Goal: Task Accomplishment & Management: Use online tool/utility

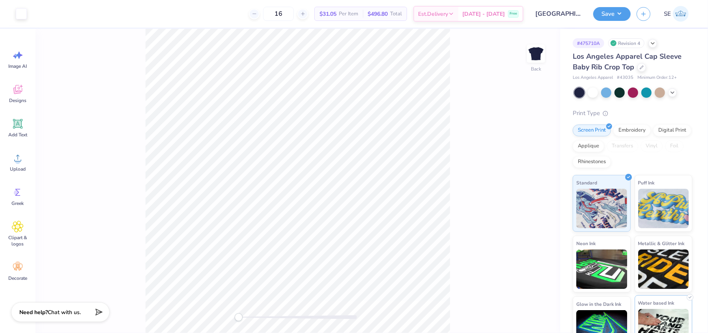
click at [656, 318] on img at bounding box center [663, 328] width 51 height 39
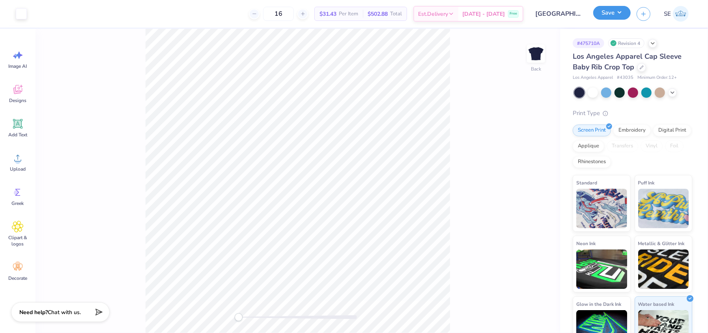
click at [624, 15] on button "Save" at bounding box center [611, 13] width 37 height 14
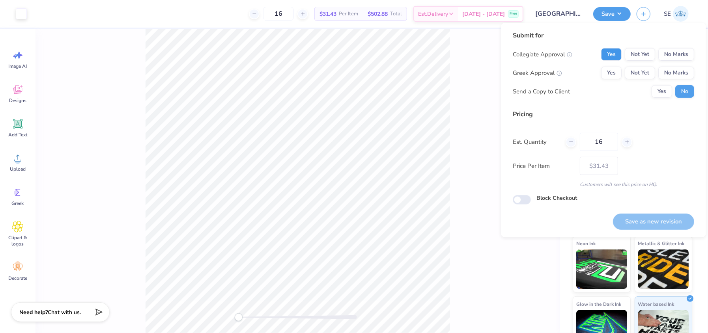
click at [617, 56] on button "Yes" at bounding box center [611, 54] width 21 height 13
click at [676, 70] on button "No Marks" at bounding box center [676, 73] width 36 height 13
click at [656, 221] on button "Save as new revision" at bounding box center [653, 222] width 81 height 16
type input "$31.43"
